Goal: Task Accomplishment & Management: Complete application form

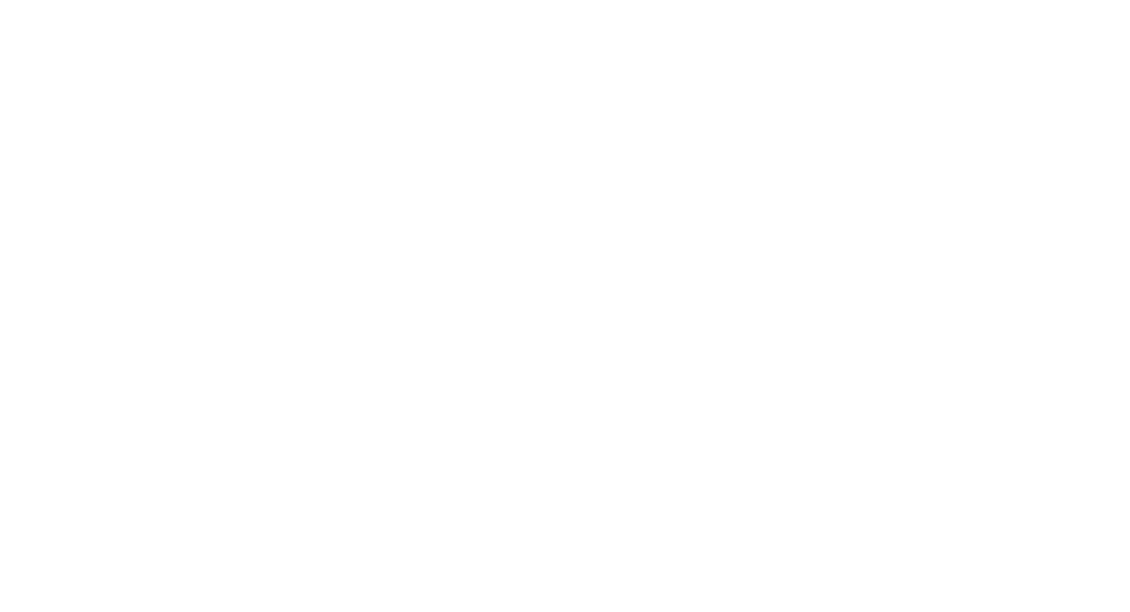
click at [552, 6] on html at bounding box center [565, 3] width 1130 height 6
click at [530, 6] on html at bounding box center [565, 3] width 1130 height 6
click at [652, 6] on html at bounding box center [565, 3] width 1130 height 6
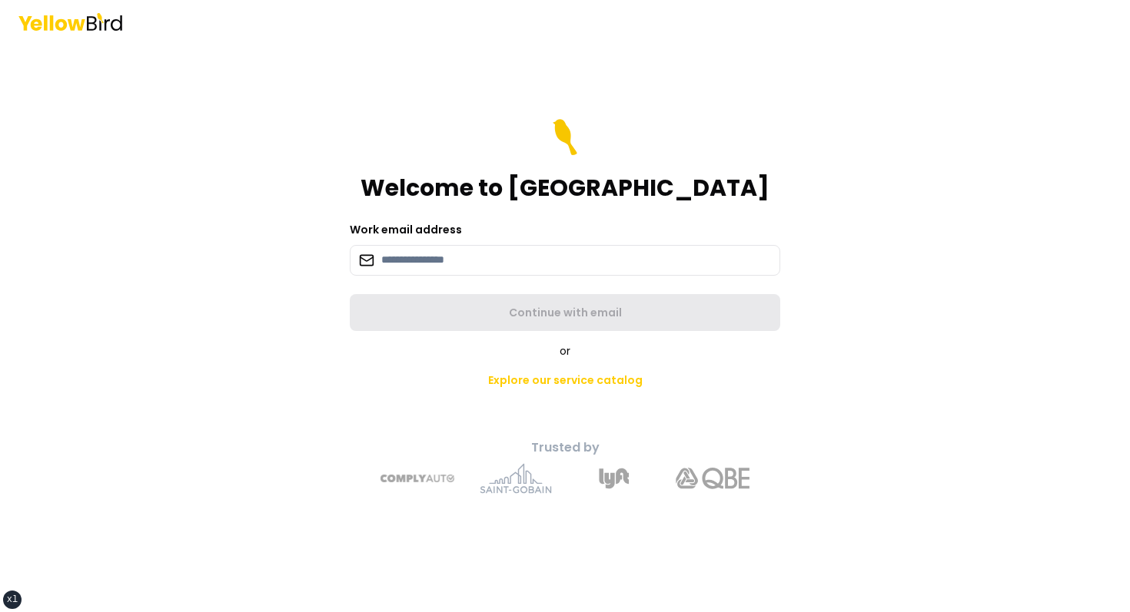
click at [614, 50] on main "Welcome to YellowBird Work email address Continue with email or Explore our ser…" at bounding box center [565, 327] width 590 height 569
click at [508, 259] on input at bounding box center [565, 260] width 430 height 31
click at [405, 164] on div "Welcome to YellowBird" at bounding box center [565, 160] width 430 height 83
click at [552, 274] on input at bounding box center [565, 260] width 430 height 31
click at [482, 128] on div "Welcome to YellowBird" at bounding box center [565, 160] width 430 height 83
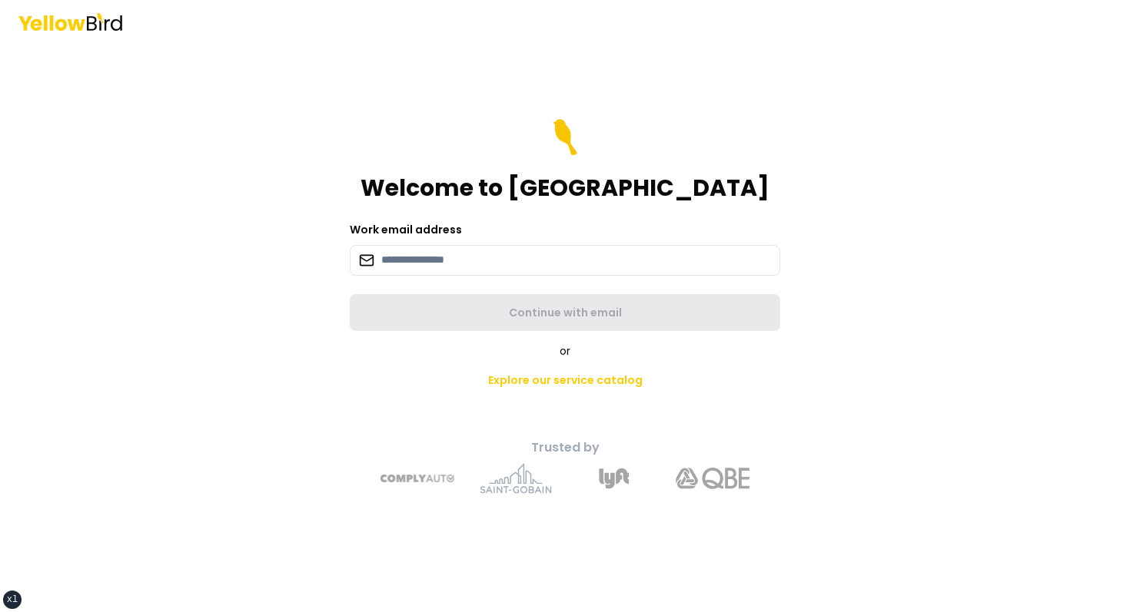
click at [472, 93] on main "Welcome to YellowBird Work email address Continue with email or Explore our ser…" at bounding box center [565, 327] width 590 height 569
click at [580, 139] on div "Welcome to YellowBird" at bounding box center [565, 160] width 430 height 83
click at [592, 114] on main "Welcome to YellowBird Work email address Continue with email or Explore our ser…" at bounding box center [565, 327] width 590 height 569
click at [746, 201] on form "Welcome to YellowBird Work email address Continue with email" at bounding box center [565, 225] width 430 height 212
click at [615, 119] on div "Welcome to [GEOGRAPHIC_DATA]" at bounding box center [565, 160] width 430 height 83
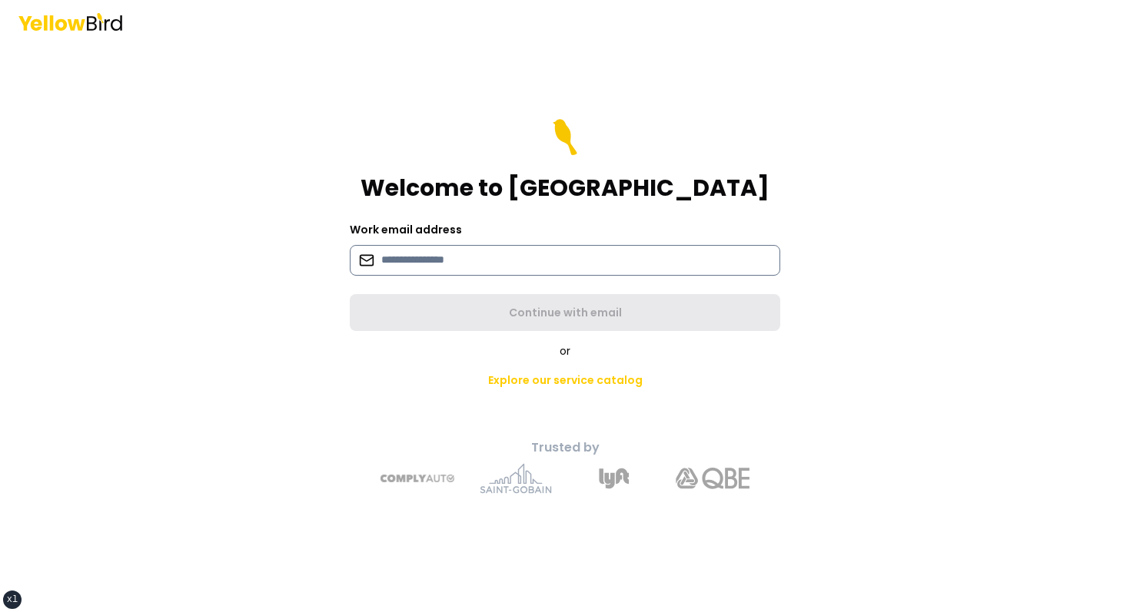
click at [420, 265] on input at bounding box center [565, 260] width 430 height 31
click at [370, 201] on div "Welcome to YellowBird" at bounding box center [565, 160] width 430 height 83
click at [286, 151] on div "Welcome to YellowBird Work email address Continue with email or Explore our ser…" at bounding box center [565, 328] width 566 height 357
click at [696, 253] on input at bounding box center [565, 260] width 430 height 31
click at [725, 134] on div "Welcome to [GEOGRAPHIC_DATA]" at bounding box center [565, 160] width 430 height 83
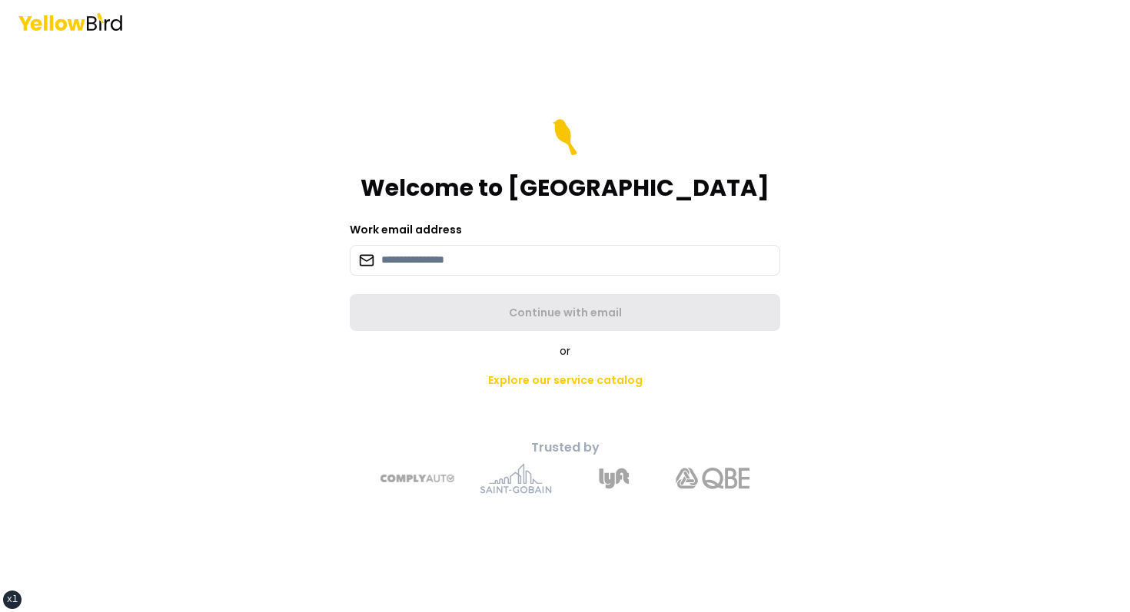
click at [643, 85] on main "Welcome to YellowBird Work email address Continue with email or Explore our ser…" at bounding box center [565, 327] width 590 height 569
